Goal: Transaction & Acquisition: Purchase product/service

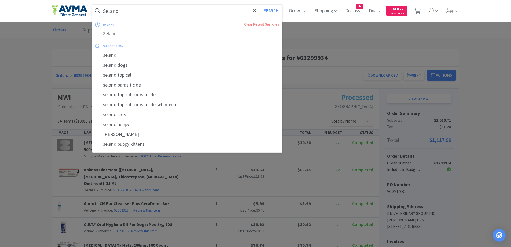
click at [151, 12] on input "Selarid" at bounding box center [187, 11] width 190 height 12
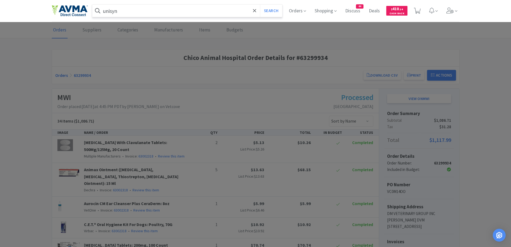
type input "unisyn"
click at [260, 5] on button "Search" at bounding box center [271, 11] width 22 height 12
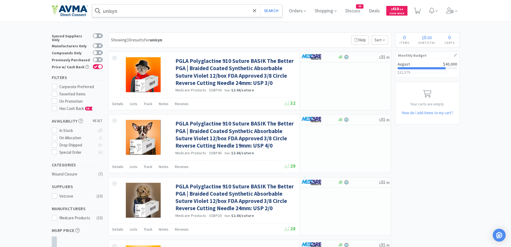
click at [210, 8] on input "unisyn" at bounding box center [187, 11] width 190 height 12
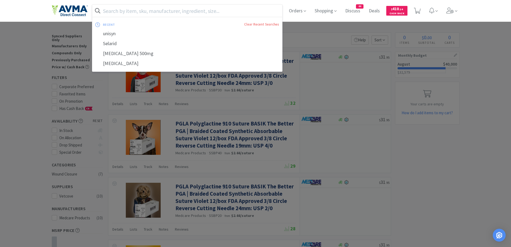
click at [34, 85] on div at bounding box center [255, 123] width 511 height 247
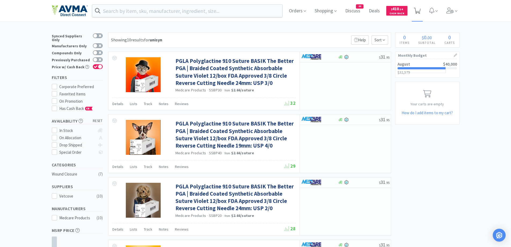
click at [418, 9] on icon at bounding box center [417, 11] width 7 height 6
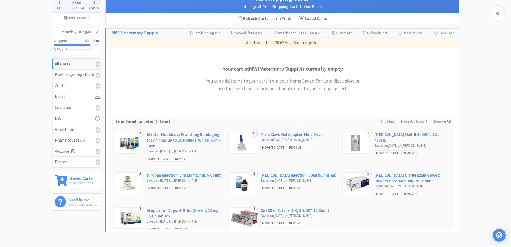
scroll to position [82, 0]
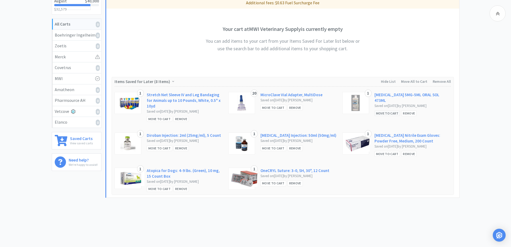
click at [384, 114] on div "Move to Cart" at bounding box center [388, 113] width 26 height 6
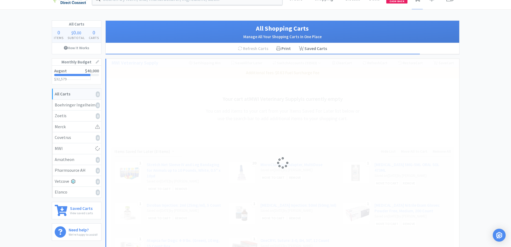
scroll to position [0, 0]
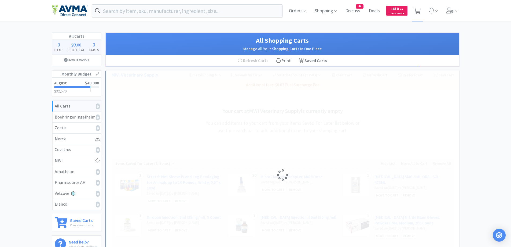
select select "1"
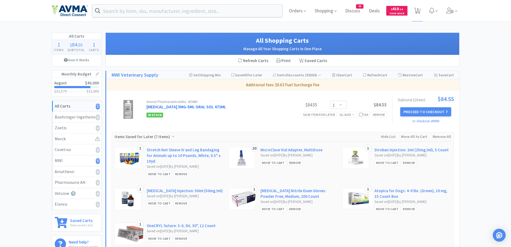
click at [195, 107] on link "[MEDICAL_DATA] 5MG-5ML ORAL SOL 473ML" at bounding box center [187, 106] width 80 height 5
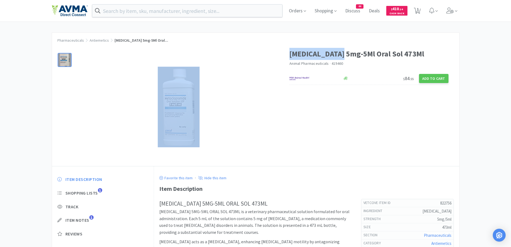
drag, startPoint x: 289, startPoint y: 54, endPoint x: 343, endPoint y: 51, distance: 54.3
click at [343, 51] on div "[MEDICAL_DATA] 5mg-5Ml Oral Sol 473Ml Animal Pharmaceuticals · 419460 $ 84 . 55…" at bounding box center [256, 103] width 408 height 123
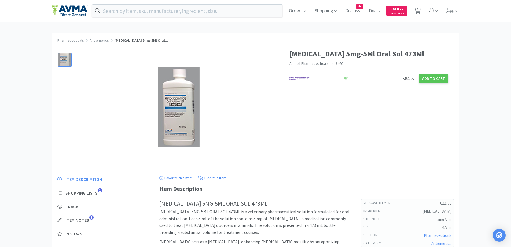
click at [345, 51] on h1 "[MEDICAL_DATA] 5mg-5Ml Oral Sol 473Ml" at bounding box center [369, 54] width 159 height 12
drag, startPoint x: 344, startPoint y: 53, endPoint x: 290, endPoint y: 60, distance: 54.4
click at [290, 60] on h1 "[MEDICAL_DATA] 5mg-5Ml Oral Sol 473Ml" at bounding box center [369, 54] width 159 height 12
copy h1 "[MEDICAL_DATA]"
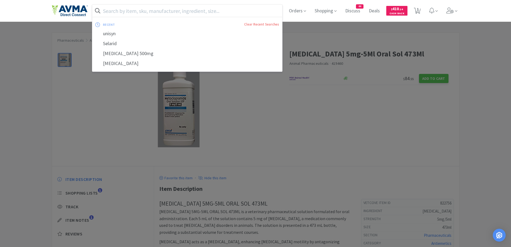
click at [227, 13] on input "text" at bounding box center [187, 11] width 190 height 12
paste input "[MEDICAL_DATA]"
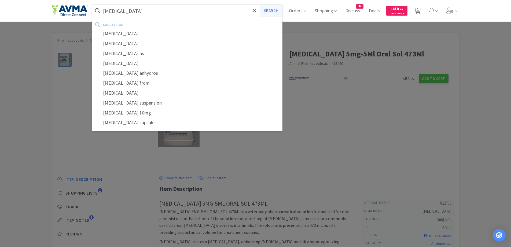
type input "[MEDICAL_DATA]"
click at [282, 10] on button "Search" at bounding box center [271, 11] width 22 height 12
select select "1"
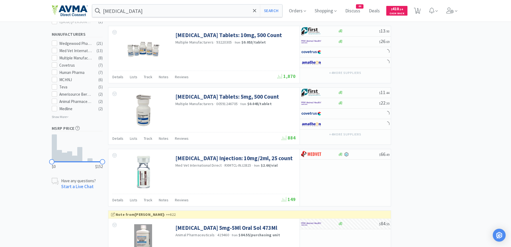
scroll to position [430, 0]
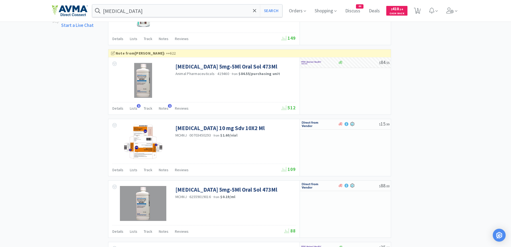
click at [437, 100] on div "× Filter Results Synced Suppliers Only Manufacturers Only Compounds Only Previo…" at bounding box center [256, 122] width 408 height 1038
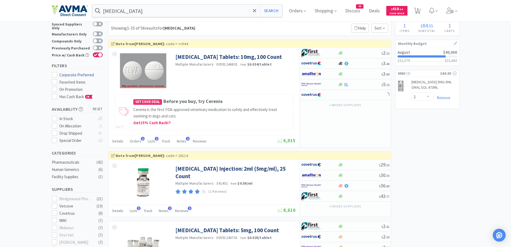
scroll to position [0, 0]
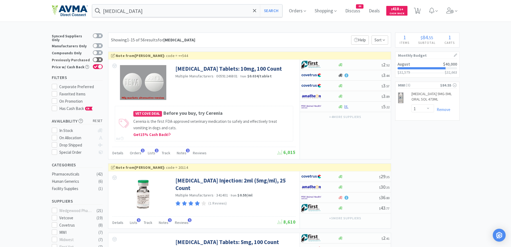
click at [96, 57] on div at bounding box center [95, 59] width 4 height 4
checkbox input "true"
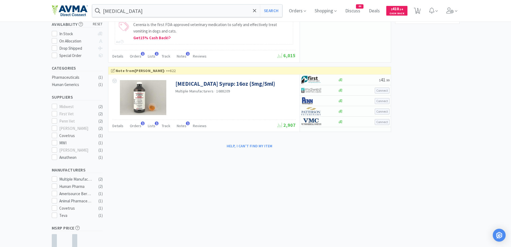
scroll to position [45, 0]
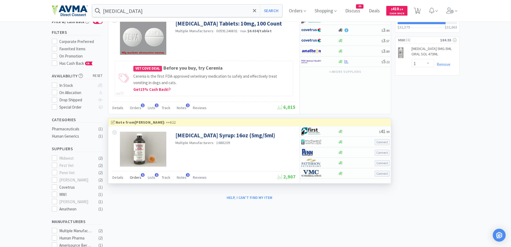
click at [133, 175] on span "Orders" at bounding box center [136, 177] width 12 height 5
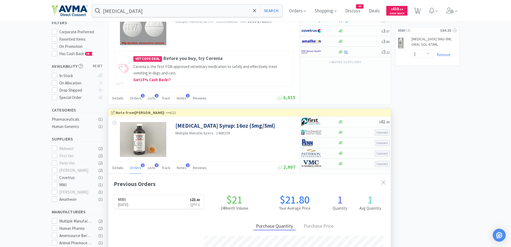
scroll to position [107, 0]
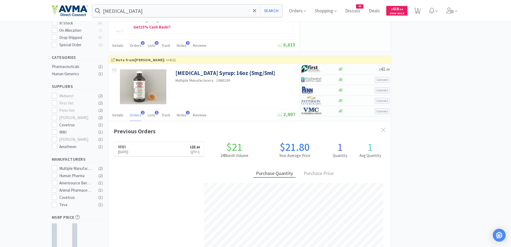
click at [492, 112] on div "× Filter Results Synced Suppliers Only Manufacturers Only Compounds Only Previo…" at bounding box center [255, 102] width 511 height 354
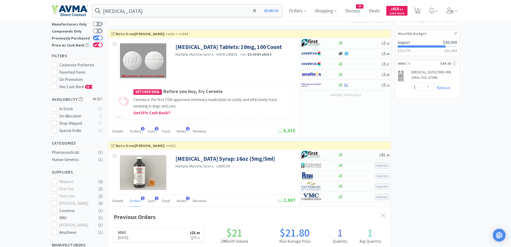
scroll to position [0, 0]
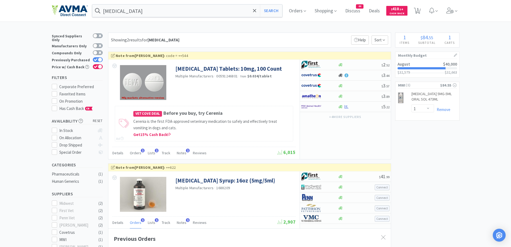
click at [474, 84] on div "× Filter Results Synced Suppliers Only Manufacturers Only Compounds Only Previo…" at bounding box center [255, 209] width 511 height 354
click at [419, 11] on span "1" at bounding box center [418, 8] width 2 height 21
select select "1"
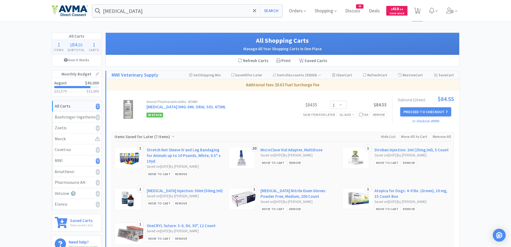
click at [474, 148] on div "All Carts 1 Items $ 84 . 55 Subtotal 1 Carts How It Works Monthly Budget August…" at bounding box center [255, 145] width 511 height 227
click at [439, 112] on button "Proceed to Checkout" at bounding box center [426, 111] width 51 height 9
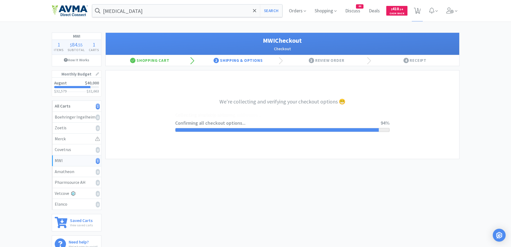
select select "CC_9421154621689816"
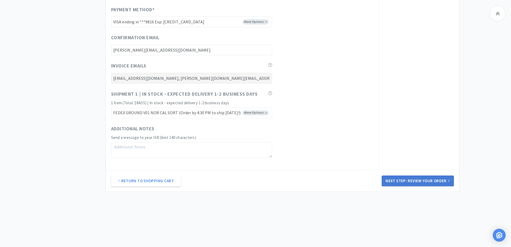
click at [419, 180] on button "Next Step: Review Your Order" at bounding box center [418, 180] width 72 height 11
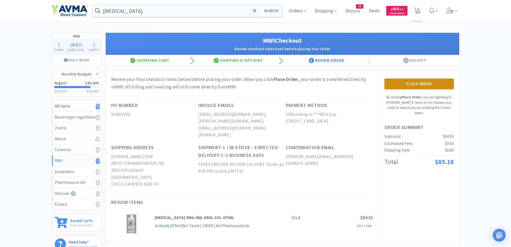
click at [439, 83] on button "Place Order" at bounding box center [420, 83] width 70 height 11
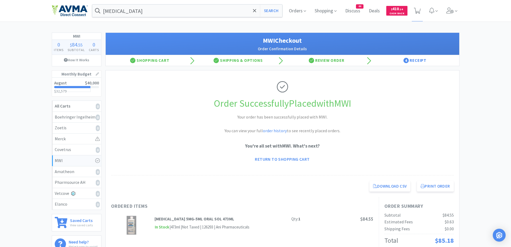
click at [431, 145] on p "You're all set with MWI . What's next?" at bounding box center [282, 145] width 343 height 7
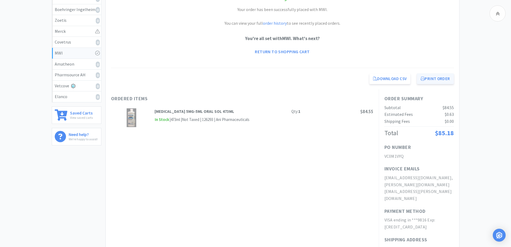
click at [447, 78] on button "Print Order" at bounding box center [435, 78] width 37 height 11
click at [485, 150] on div "MWI 0 Items $ 84 . 55 Subtotal 0 Carts How It Works Monthly Budget August $40,0…" at bounding box center [255, 148] width 511 height 447
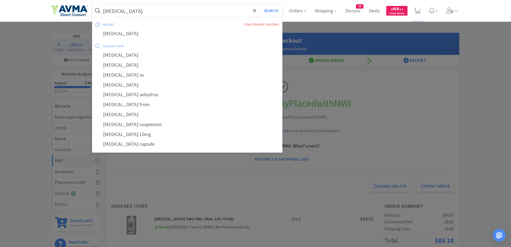
click at [180, 12] on input "[MEDICAL_DATA]" at bounding box center [187, 11] width 190 height 12
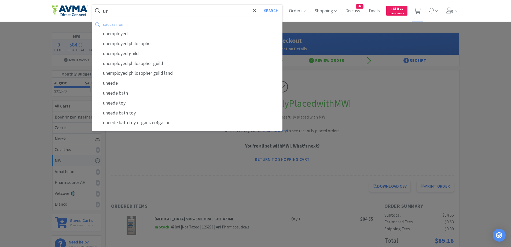
type input "u"
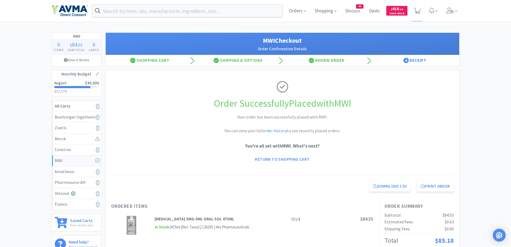
drag, startPoint x: 35, startPoint y: 52, endPoint x: 4, endPoint y: 90, distance: 48.5
click at [35, 52] on div at bounding box center [255, 123] width 511 height 247
click at [290, 10] on span "Orders" at bounding box center [297, 10] width 21 height 21
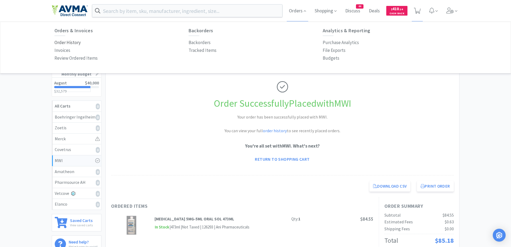
click at [74, 41] on p "Order History" at bounding box center [68, 42] width 26 height 7
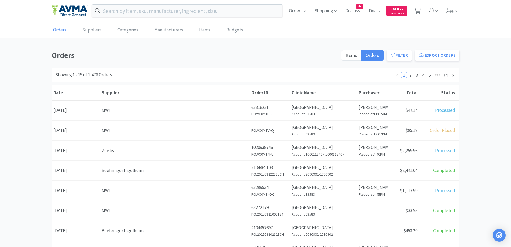
click at [470, 101] on div "Orders Items Orders Filter Export Orders Filters Filter Suppliers All Suppliers…" at bounding box center [255, 234] width 511 height 370
click at [470, 124] on div "Orders Items Orders Filter Export Orders Filters Filter Suppliers All Suppliers…" at bounding box center [255, 234] width 511 height 370
click at [131, 53] on h1 "Orders" at bounding box center [195, 55] width 286 height 12
click at [503, 49] on div "Orders Suppliers Categories Manufacturers Items Budgets Orders Items Orders Fil…" at bounding box center [255, 221] width 511 height 398
click at [173, 15] on input "text" at bounding box center [187, 11] width 190 height 12
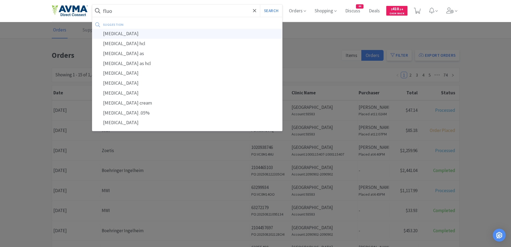
type input "[MEDICAL_DATA]"
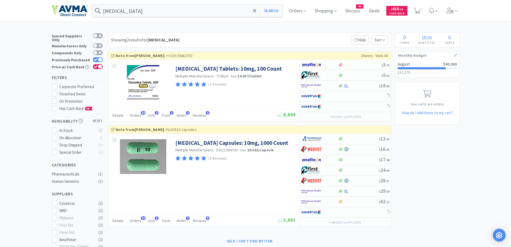
click at [246, 33] on div "Showing 2 results for [MEDICAL_DATA] Filters Help Sort" at bounding box center [249, 39] width 283 height 15
click at [102, 57] on div at bounding box center [98, 59] width 10 height 5
checkbox input "false"
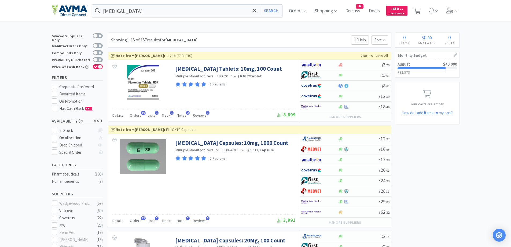
click at [289, 32] on div "Showing 1-15 of 157 results for [MEDICAL_DATA] Filters Help Sort" at bounding box center [249, 39] width 283 height 15
click at [335, 107] on div at bounding box center [319, 106] width 37 height 9
select select "1"
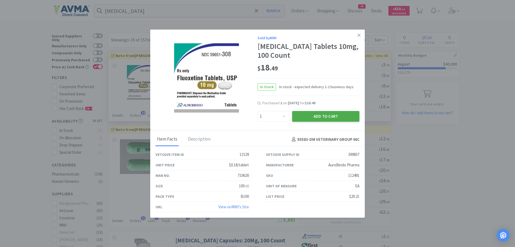
click at [319, 114] on button "Add to Cart" at bounding box center [325, 116] width 67 height 11
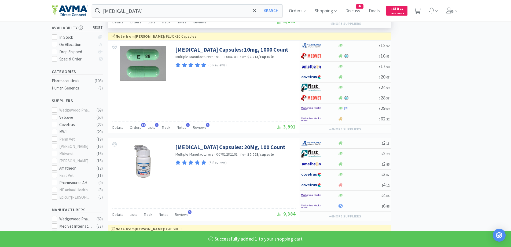
select select "1"
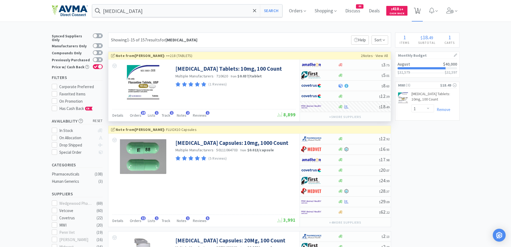
click at [419, 9] on icon at bounding box center [417, 11] width 7 height 6
select select "1"
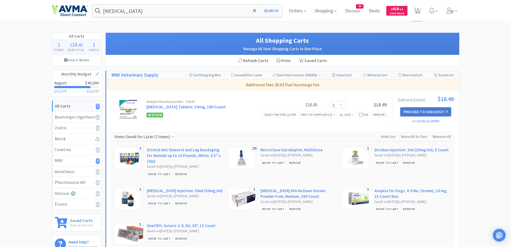
click at [438, 109] on button "Proceed to Checkout" at bounding box center [426, 111] width 51 height 9
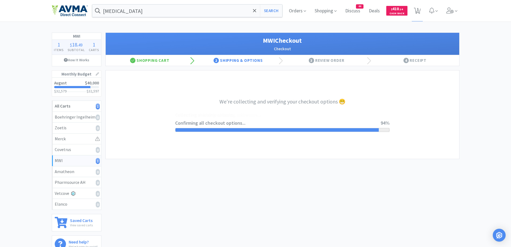
select select "CC_9421154621689816"
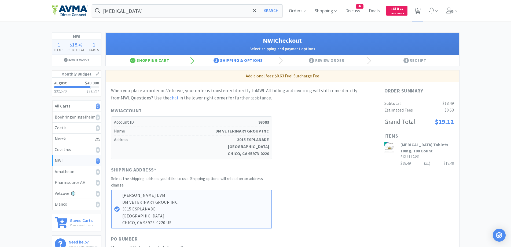
click at [481, 104] on div "MWI 1 Items $ 18 . 49 Subtotal 1 Carts How It Works Monthly Budget August $40,0…" at bounding box center [255, 248] width 511 height 432
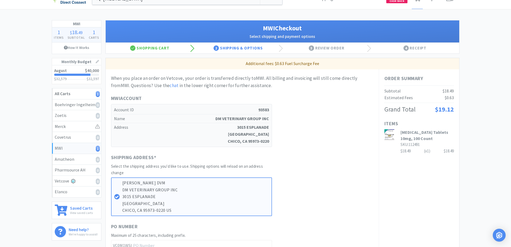
scroll to position [215, 0]
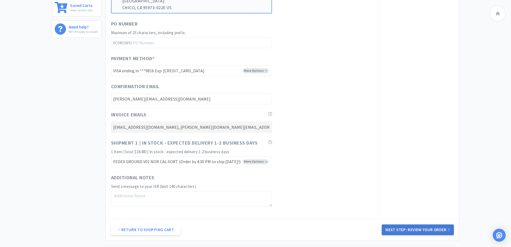
click at [413, 227] on button "Next Step: Review Your Order" at bounding box center [418, 229] width 72 height 11
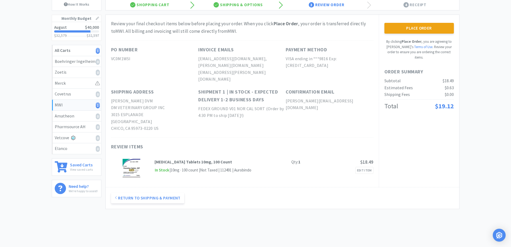
scroll to position [0, 0]
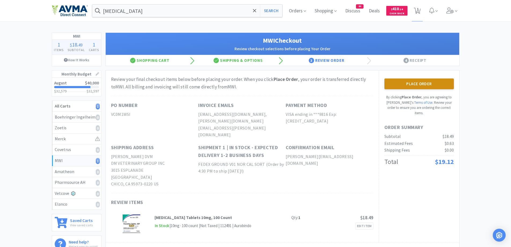
click at [442, 86] on button "Place Order" at bounding box center [420, 83] width 70 height 11
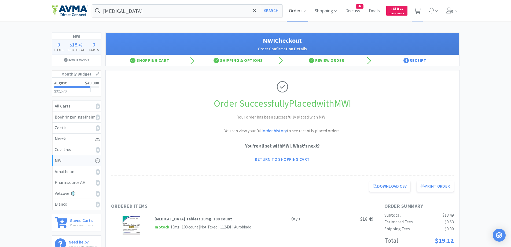
click at [292, 13] on span "Orders" at bounding box center [297, 10] width 21 height 21
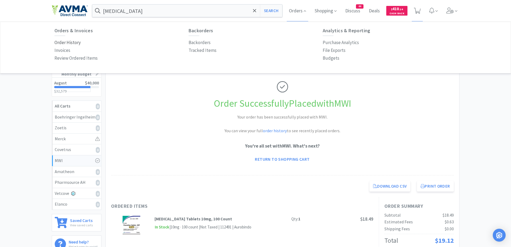
drag, startPoint x: 68, startPoint y: 43, endPoint x: 137, endPoint y: 50, distance: 69.9
click at [68, 43] on p "Order History" at bounding box center [68, 42] width 26 height 7
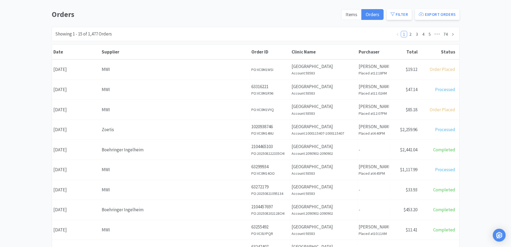
scroll to position [54, 0]
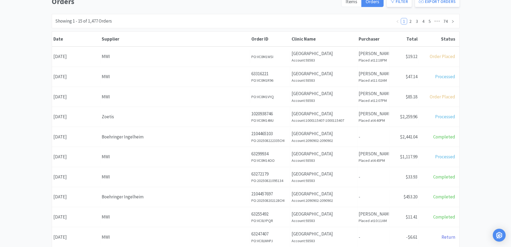
click at [160, 23] on div "Showing 1 - 15 of 1,477 Orders 1 2 3 4 5 ••• 74" at bounding box center [256, 21] width 408 height 14
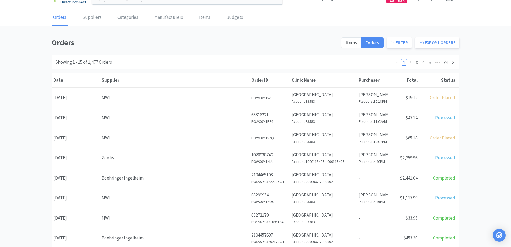
scroll to position [0, 0]
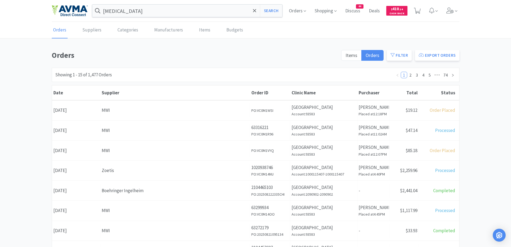
click at [117, 60] on h1 "Orders" at bounding box center [195, 55] width 286 height 12
click at [159, 18] on div "[MEDICAL_DATA] Search Orders Shopping Discuss Discuss 44 Deals Deals $ 410 . 14…" at bounding box center [256, 11] width 408 height 22
click at [162, 13] on input "[MEDICAL_DATA]" at bounding box center [187, 11] width 190 height 12
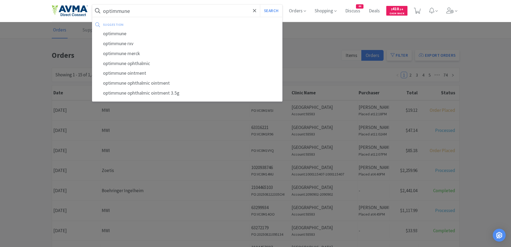
type input "optimmune"
click at [260, 5] on button "Search" at bounding box center [271, 11] width 22 height 12
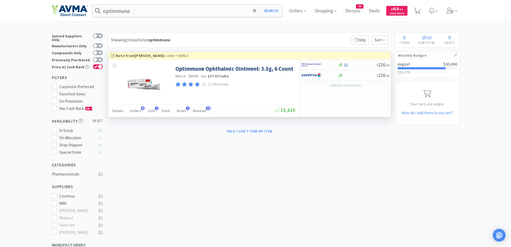
drag, startPoint x: 272, startPoint y: 112, endPoint x: 272, endPoint y: 105, distance: 6.7
click at [272, 112] on div "Details Orders 6 Lists 2 Track Notes 1 Reviews 13" at bounding box center [193, 111] width 162 height 10
click at [135, 110] on span "Orders" at bounding box center [136, 110] width 12 height 5
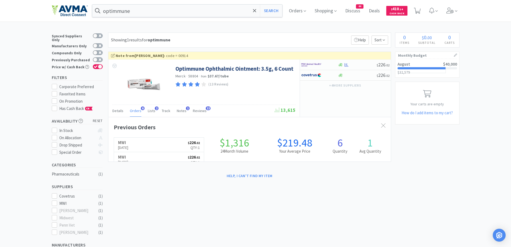
click at [218, 39] on div "Showing 1 results for optimmune Filters Help Sort" at bounding box center [249, 39] width 283 height 15
